Goal: Navigation & Orientation: Find specific page/section

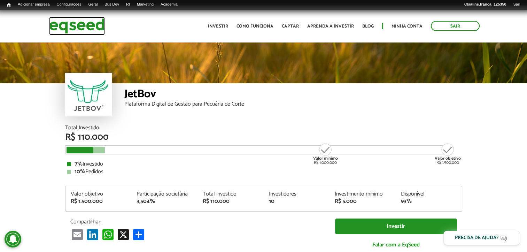
click at [61, 27] on img at bounding box center [77, 26] width 56 height 18
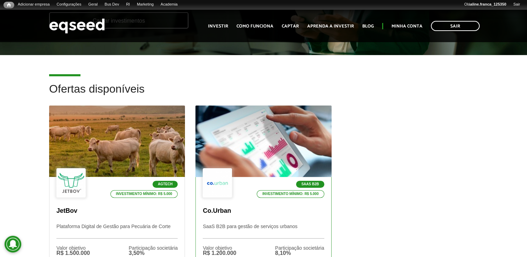
scroll to position [174, 0]
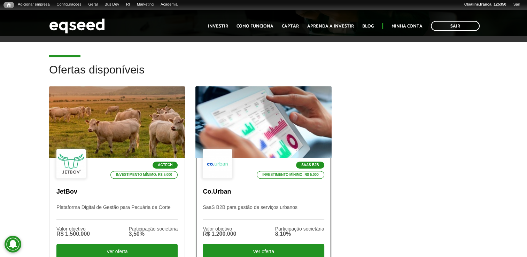
click at [264, 129] on div at bounding box center [263, 122] width 163 height 86
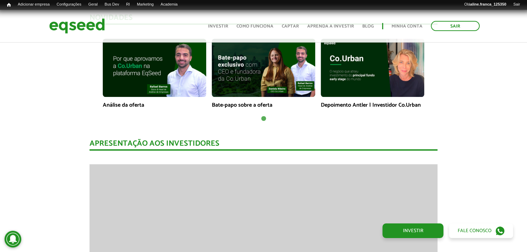
scroll to position [627, 0]
